Goal: Task Accomplishment & Management: Use online tool/utility

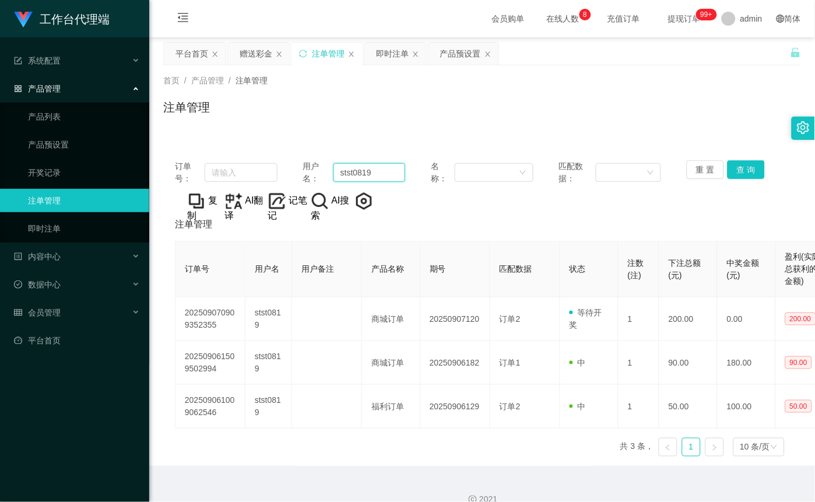
click at [376, 175] on input "stst0819" at bounding box center [369, 172] width 72 height 19
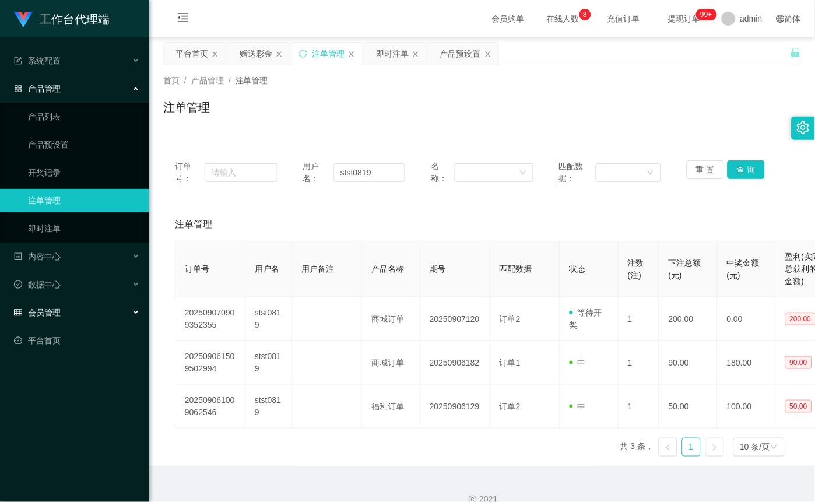
click at [84, 316] on div "会员管理" at bounding box center [74, 312] width 149 height 23
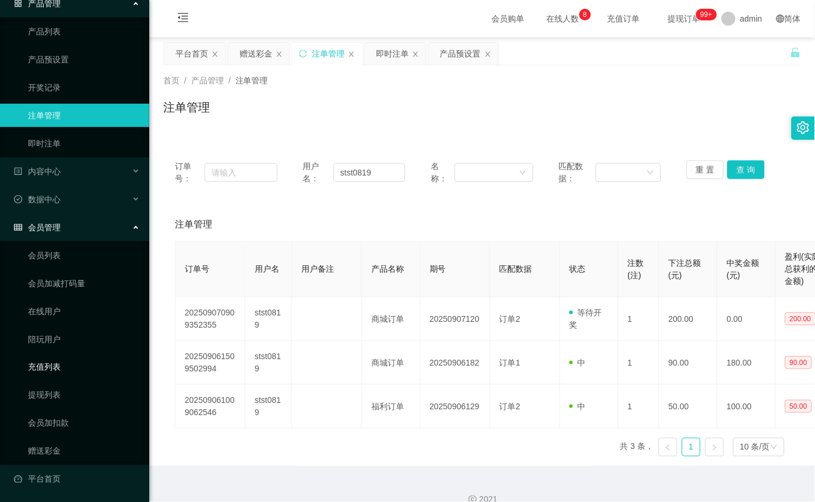
scroll to position [86, 0]
click at [66, 455] on link "赠送彩金" at bounding box center [84, 450] width 112 height 23
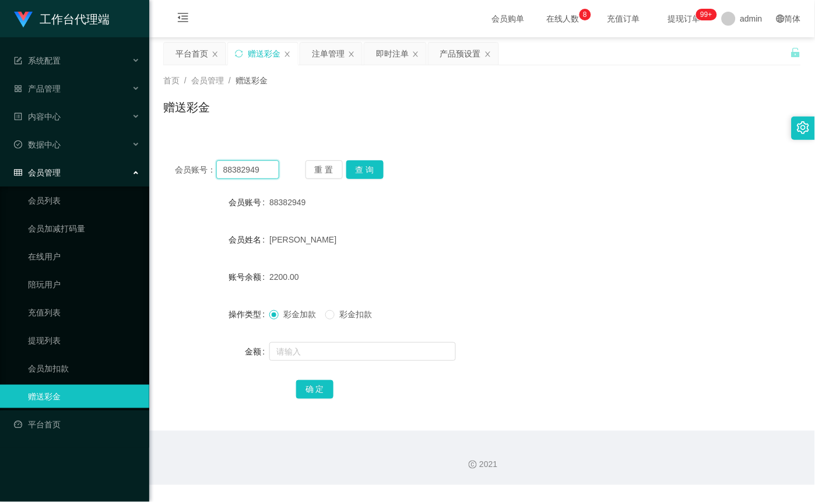
click at [268, 174] on input "88382949" at bounding box center [247, 169] width 63 height 19
paste input "stst081"
type input "stst0819"
click at [358, 172] on button "查 询" at bounding box center [364, 169] width 37 height 19
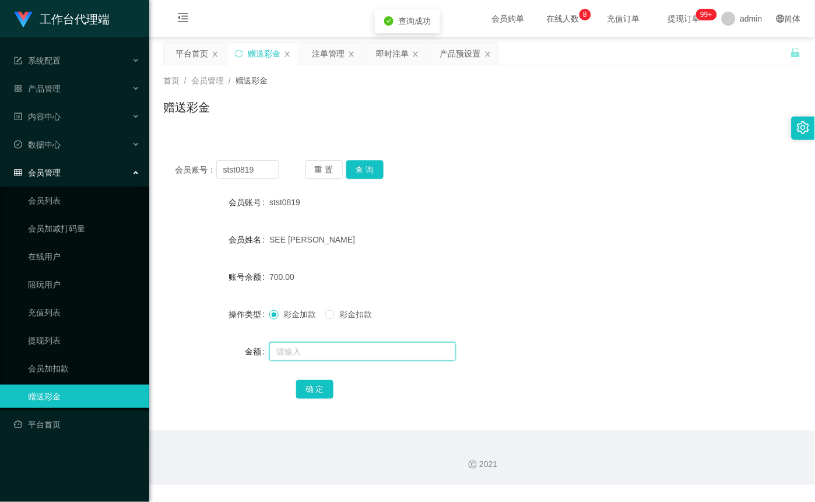
click at [294, 343] on input "text" at bounding box center [362, 351] width 186 height 19
type input "1500"
click at [323, 392] on button "确 定" at bounding box center [314, 389] width 37 height 19
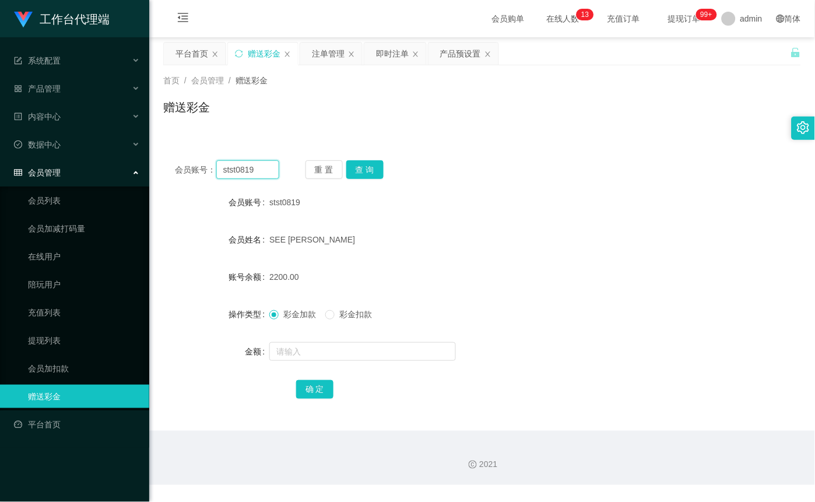
click at [257, 171] on input "stst0819" at bounding box center [247, 169] width 63 height 19
paste input "text"
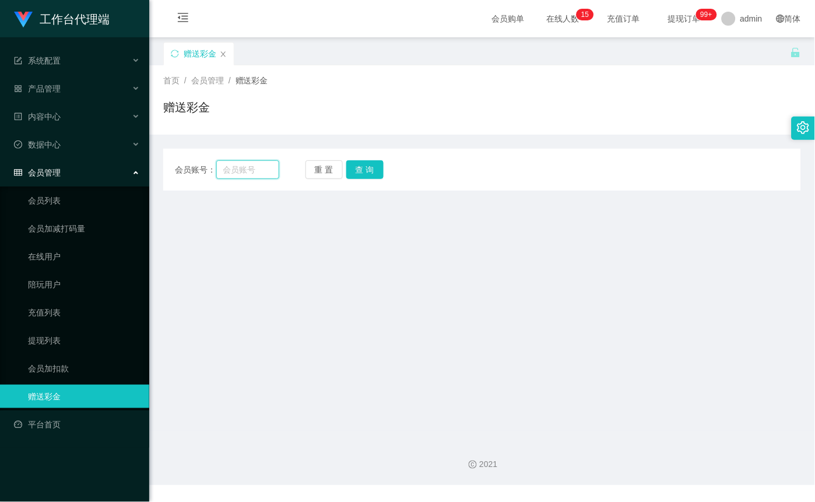
click at [245, 165] on input "text" at bounding box center [247, 169] width 63 height 19
paste input "86208127"
type input "86208127"
click at [368, 176] on button "查 询" at bounding box center [364, 169] width 37 height 19
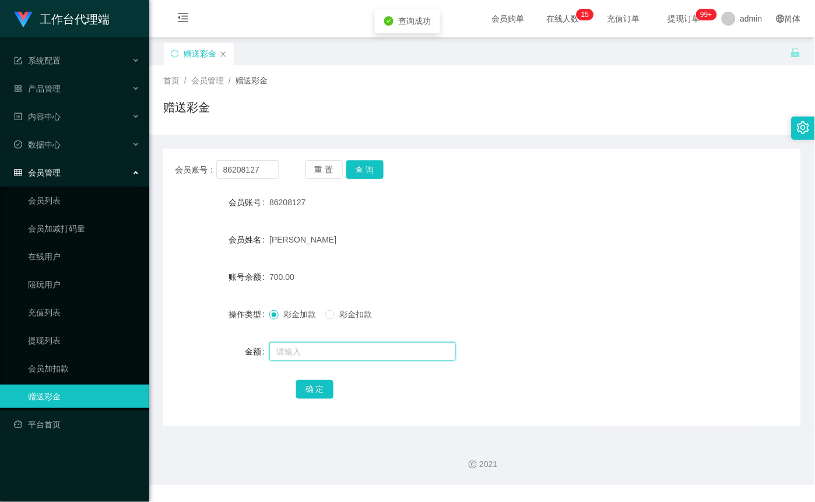
click at [322, 344] on input "text" at bounding box center [362, 351] width 186 height 19
type input "1500"
click at [327, 397] on button "确 定" at bounding box center [314, 389] width 37 height 19
click at [253, 171] on input "86208127" at bounding box center [247, 169] width 63 height 19
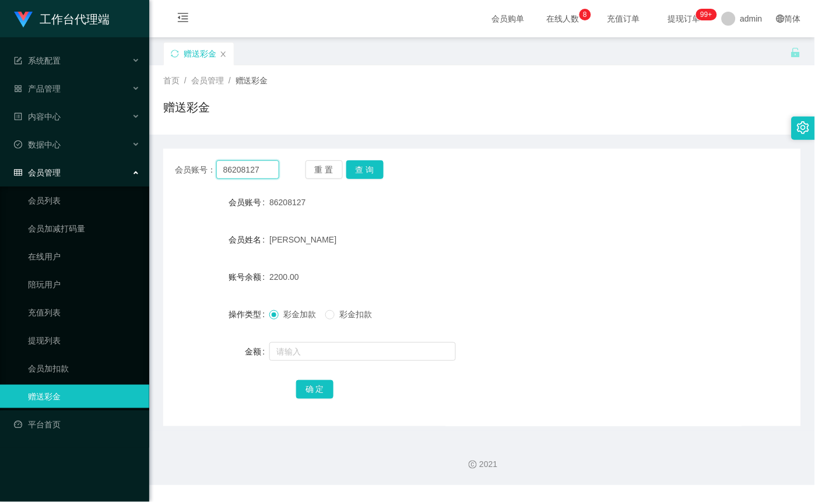
paste input "stst0819"
type input "stst0819"
click at [378, 172] on button "查 询" at bounding box center [364, 169] width 37 height 19
click at [378, 172] on button "查 询" at bounding box center [371, 169] width 50 height 19
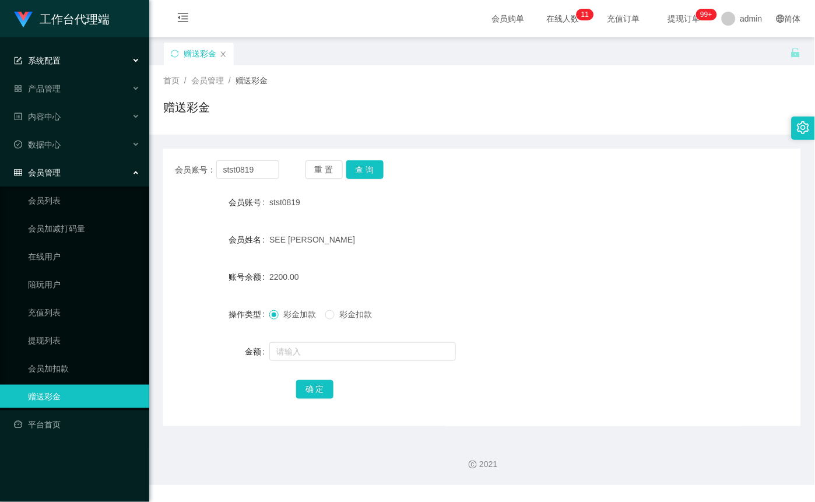
click at [86, 62] on div "系统配置" at bounding box center [74, 60] width 149 height 23
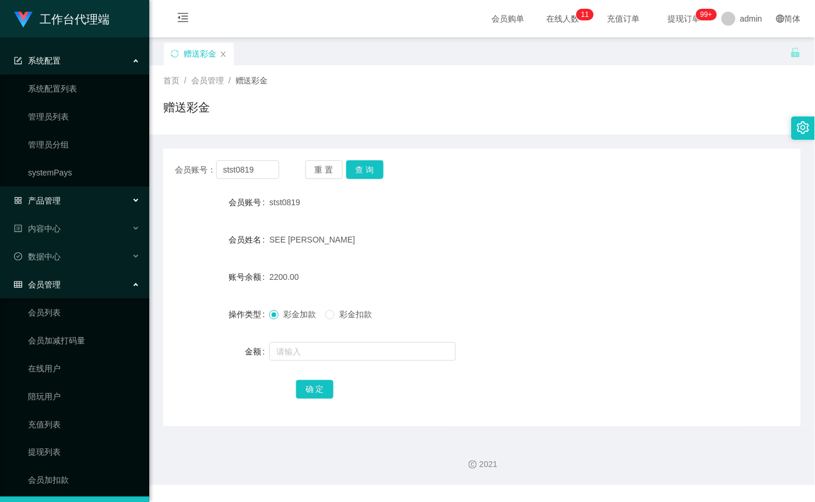
click at [75, 193] on div "产品管理" at bounding box center [74, 200] width 149 height 23
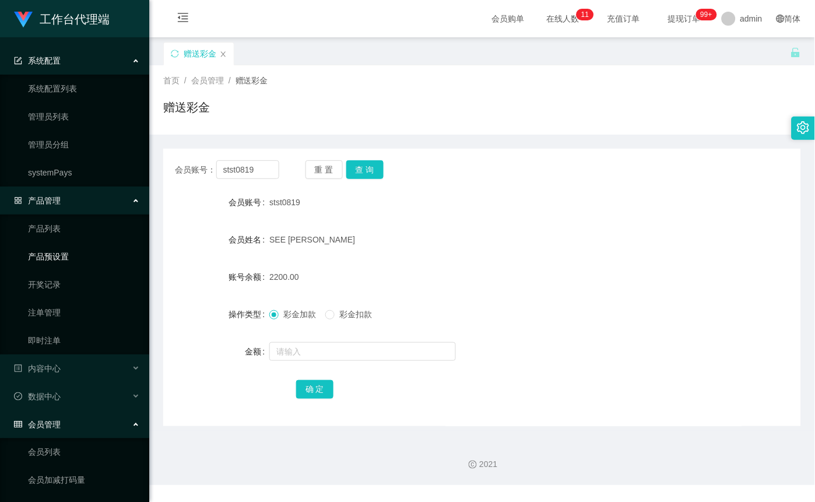
click at [61, 249] on link "产品预设置" at bounding box center [84, 256] width 112 height 23
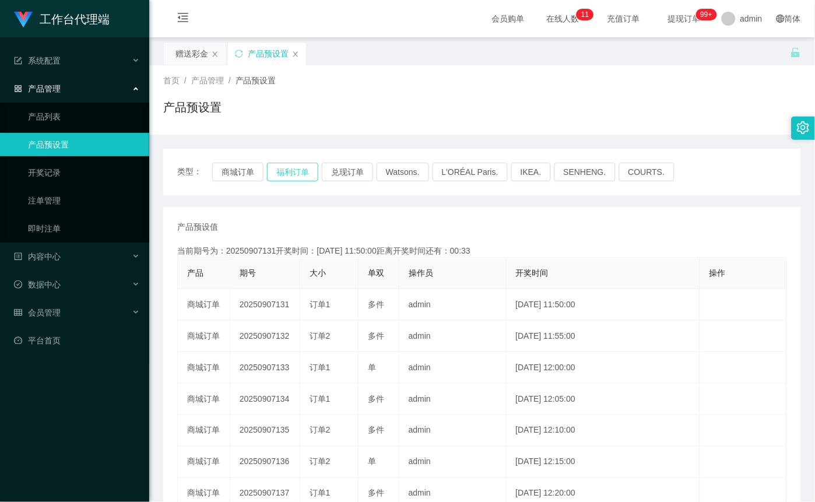
click at [287, 178] on button "福利订单" at bounding box center [292, 172] width 51 height 19
click at [294, 173] on button "福利订单" at bounding box center [292, 172] width 51 height 19
type button "k3tbw"
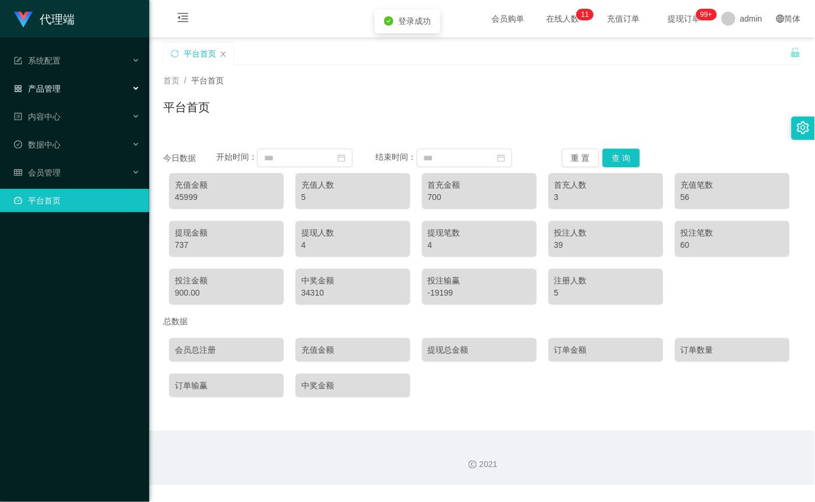
click at [66, 87] on div "产品管理" at bounding box center [74, 88] width 149 height 23
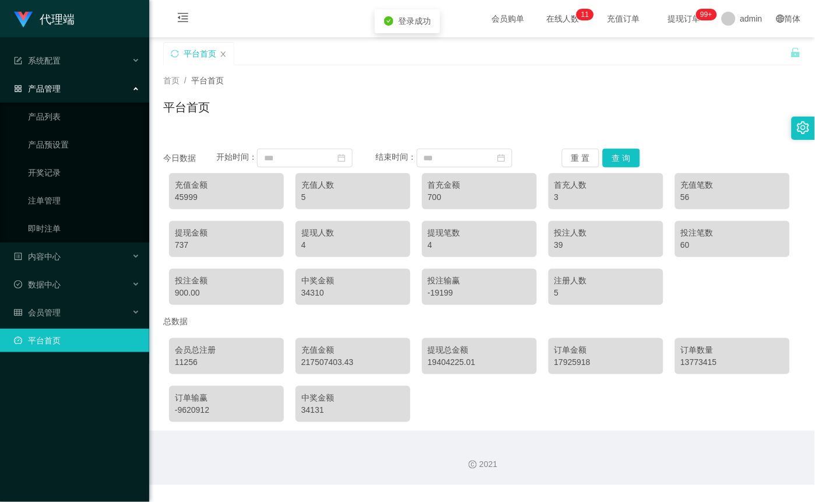
click at [70, 89] on div "产品管理" at bounding box center [74, 88] width 149 height 23
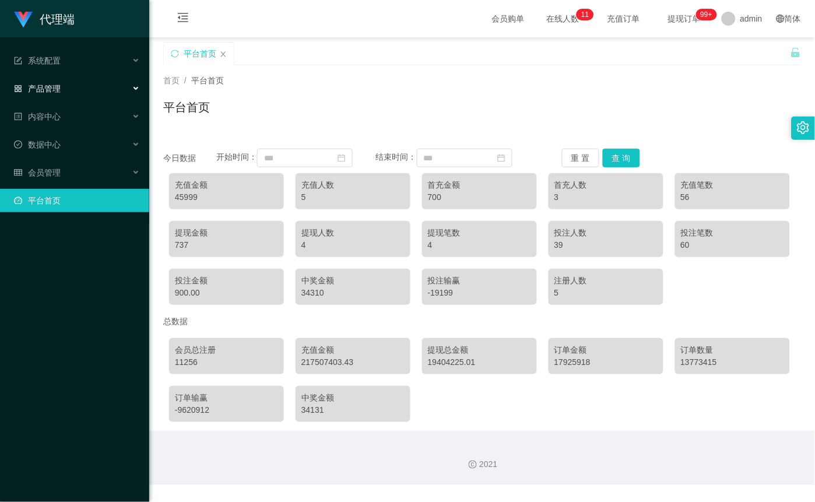
drag, startPoint x: 57, startPoint y: 76, endPoint x: 60, endPoint y: 84, distance: 8.7
click at [57, 77] on div "产品管理" at bounding box center [74, 88] width 149 height 23
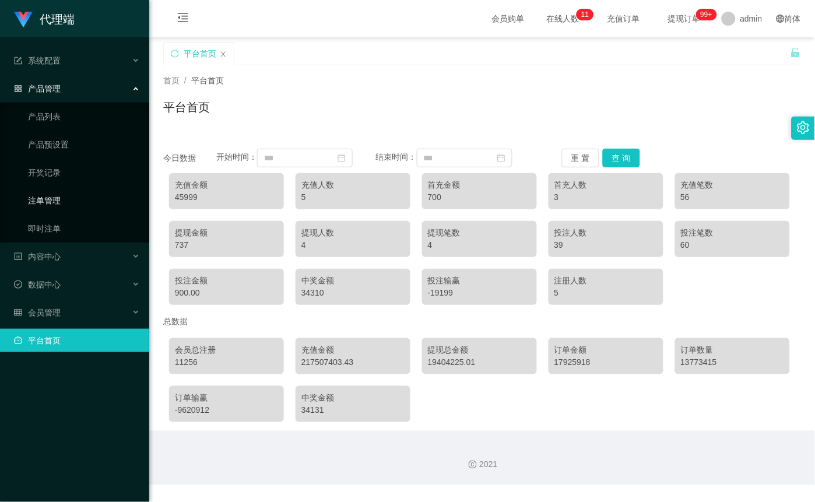
drag, startPoint x: 61, startPoint y: 199, endPoint x: 66, endPoint y: 213, distance: 15.2
click at [61, 199] on link "注单管理" at bounding box center [84, 200] width 112 height 23
